Goal: Task Accomplishment & Management: Use online tool/utility

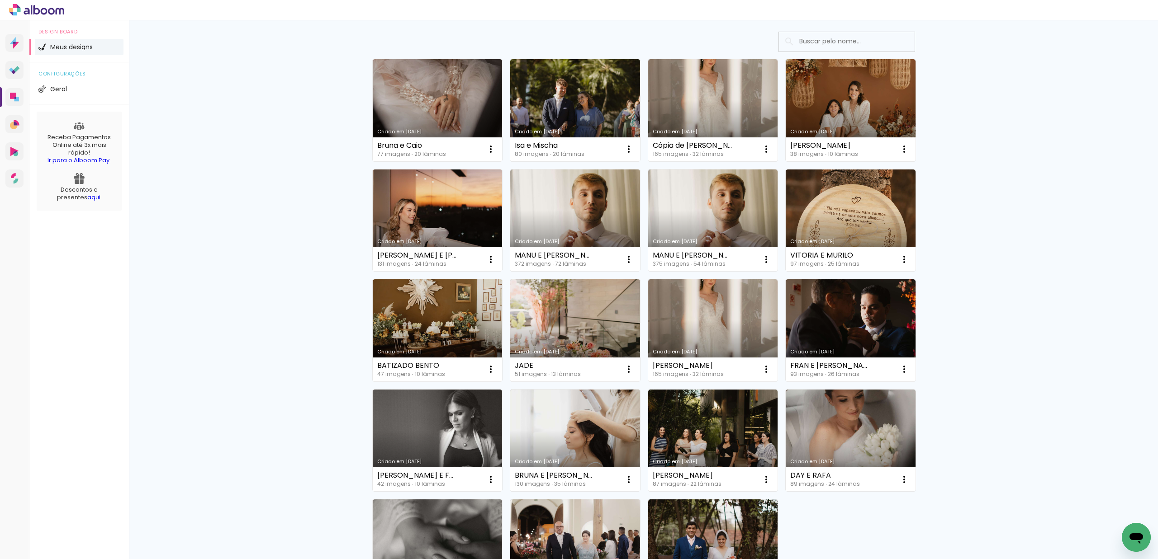
scroll to position [110, 0]
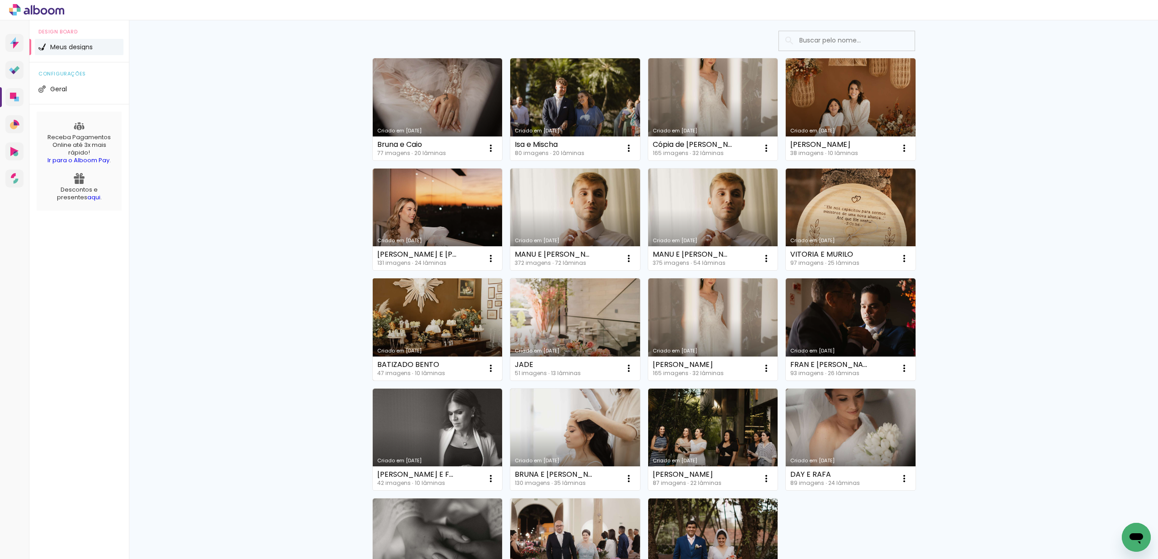
click at [436, 333] on link "Criado em [DATE]" at bounding box center [438, 330] width 130 height 102
